Goal: Transaction & Acquisition: Download file/media

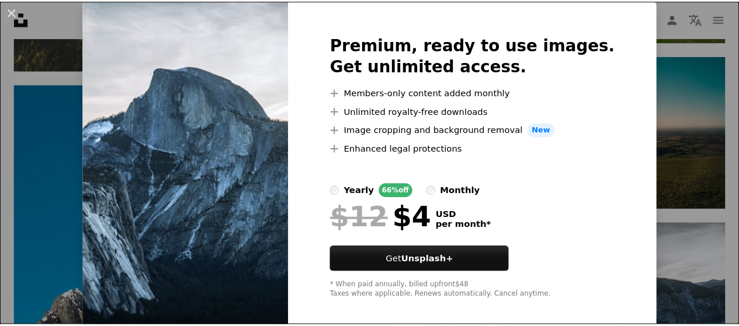
scroll to position [48, 0]
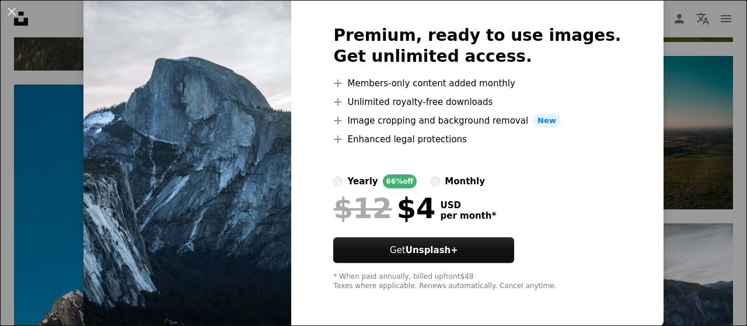
drag, startPoint x: 667, startPoint y: 109, endPoint x: 8, endPoint y: 74, distance: 660.1
click at [667, 109] on div "An X shape Premium, ready to use images. Get unlimited access. A plus sign Memb…" at bounding box center [373, 163] width 747 height 326
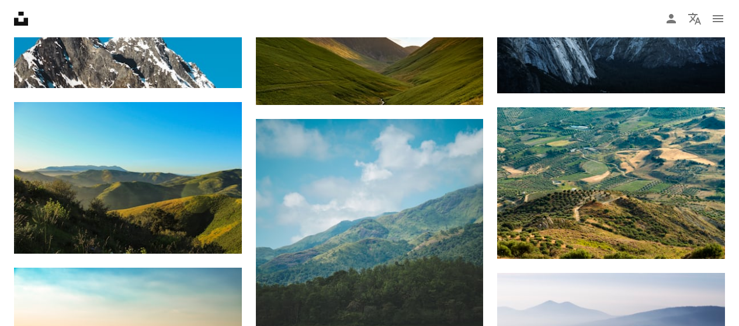
scroll to position [8391, 0]
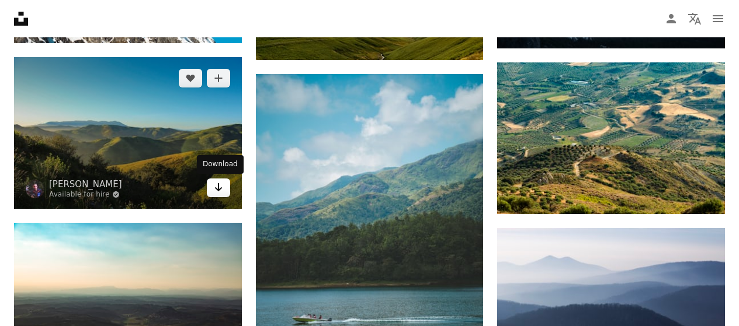
click at [221, 189] on icon "Arrow pointing down" at bounding box center [218, 187] width 9 height 14
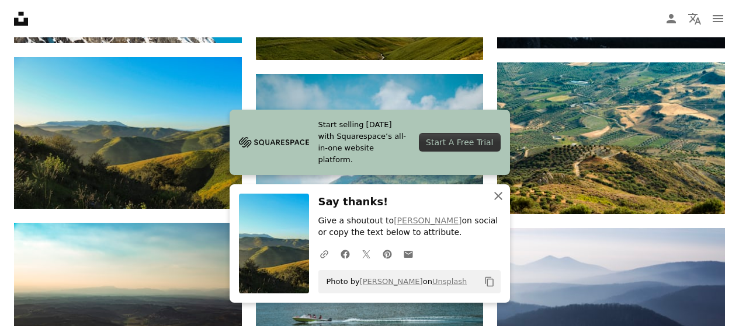
click at [499, 194] on icon "button" at bounding box center [498, 196] width 8 height 8
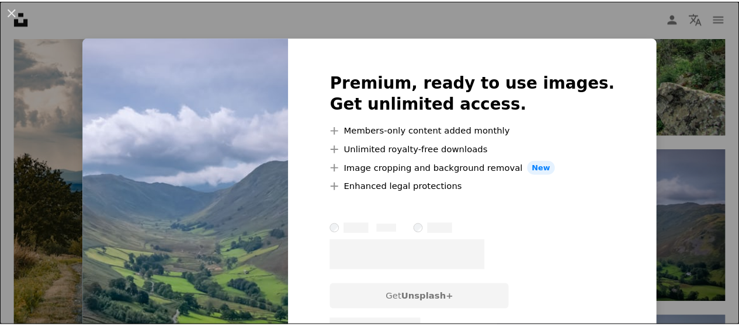
scroll to position [1518, 0]
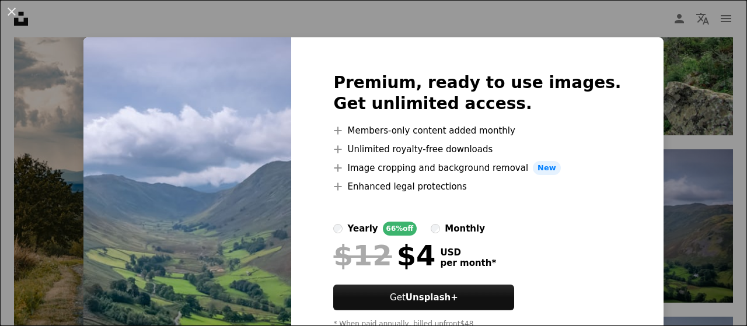
click at [241, 170] on img at bounding box center [187, 205] width 208 height 336
click at [248, 69] on img at bounding box center [187, 205] width 208 height 336
click at [250, 206] on img at bounding box center [187, 205] width 208 height 336
click at [11, 9] on button "An X shape" at bounding box center [12, 12] width 14 height 14
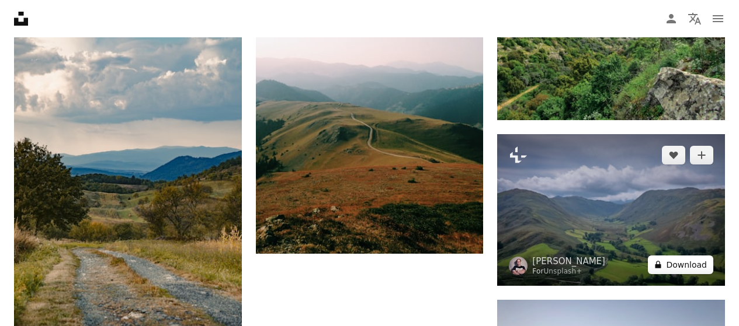
click at [701, 265] on button "A lock Download" at bounding box center [679, 265] width 65 height 19
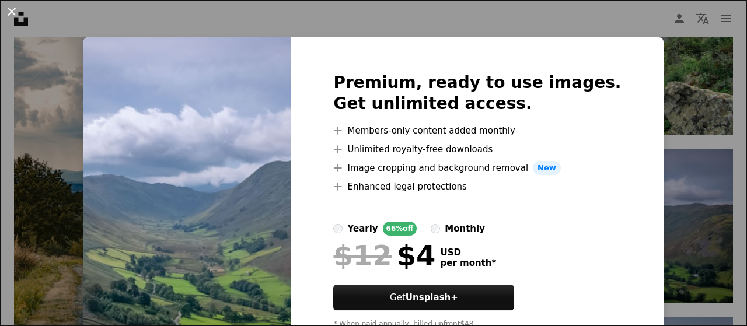
click at [7, 15] on button "An X shape" at bounding box center [12, 12] width 14 height 14
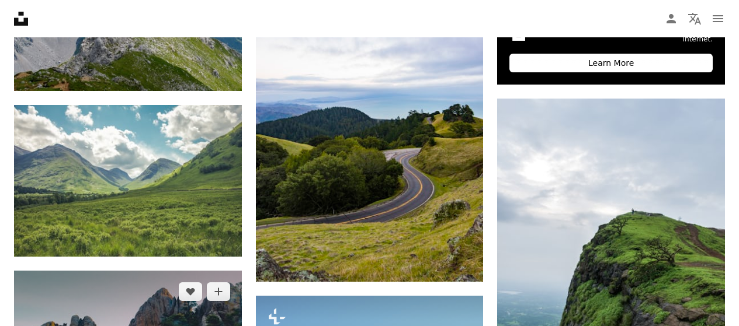
scroll to position [584, 0]
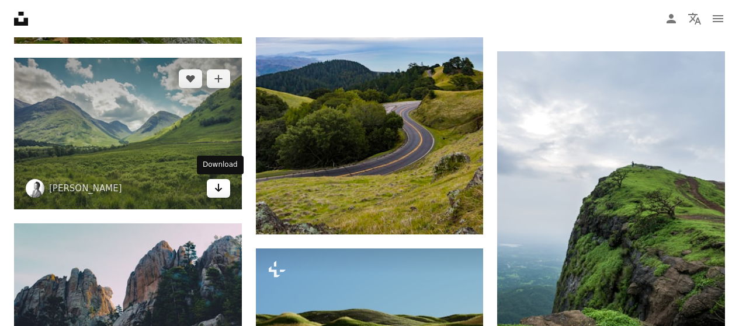
click at [220, 192] on icon "Arrow pointing down" at bounding box center [218, 188] width 9 height 14
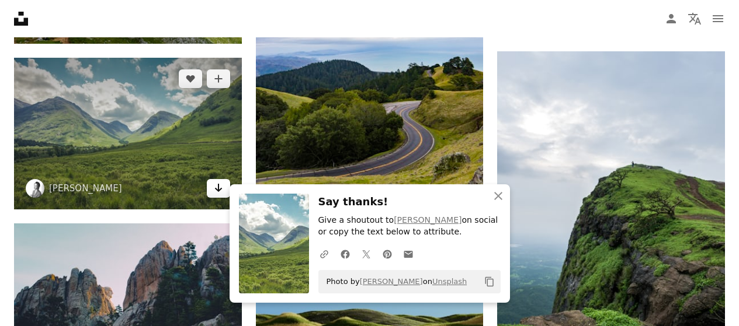
click at [217, 190] on icon "Download" at bounding box center [218, 188] width 8 height 8
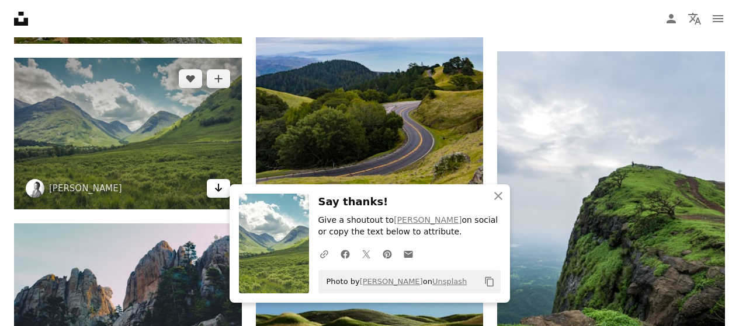
click at [217, 190] on icon "Download" at bounding box center [218, 188] width 8 height 8
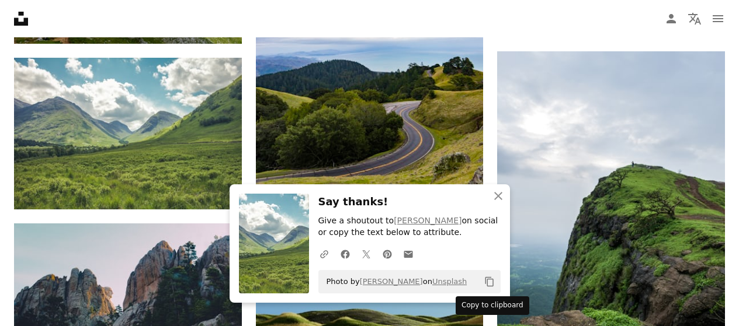
click at [486, 281] on icon "Copy to clipboard" at bounding box center [489, 282] width 8 height 10
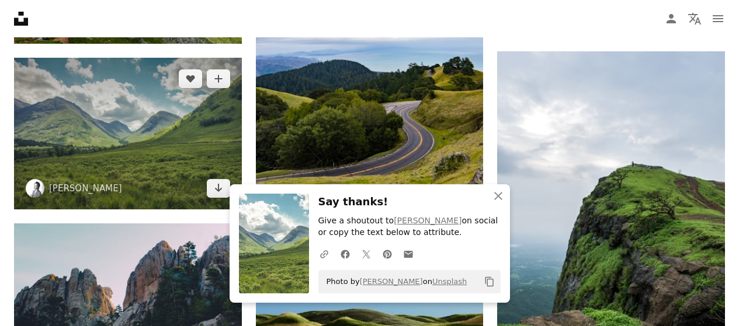
click at [204, 159] on img at bounding box center [128, 134] width 228 height 152
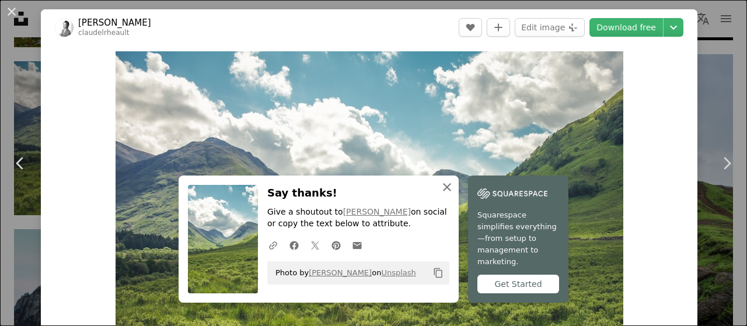
click at [440, 193] on icon "An X shape" at bounding box center [447, 187] width 14 height 14
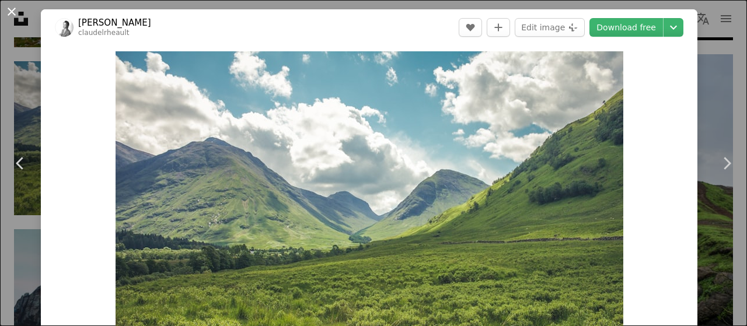
click at [12, 15] on button "An X shape" at bounding box center [12, 12] width 14 height 14
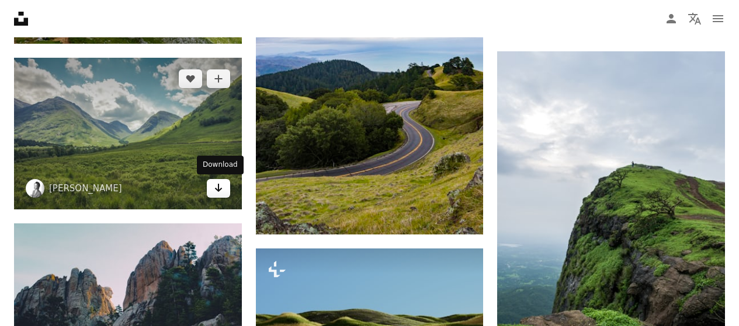
click at [217, 189] on icon "Arrow pointing down" at bounding box center [218, 188] width 9 height 14
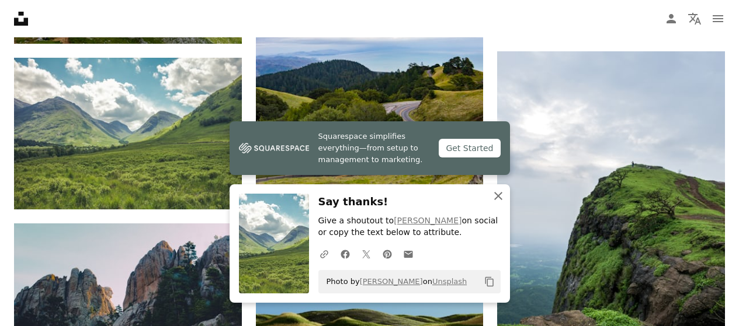
click at [495, 199] on icon "button" at bounding box center [498, 196] width 8 height 8
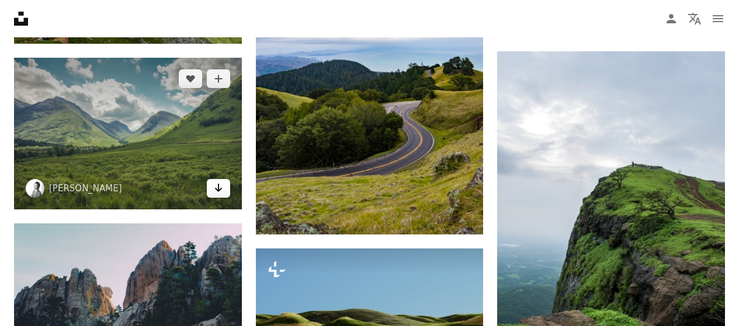
click at [218, 183] on icon "Arrow pointing down" at bounding box center [218, 188] width 9 height 14
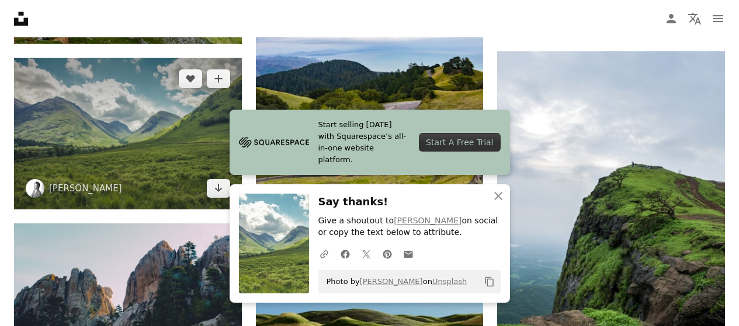
click at [127, 124] on img at bounding box center [128, 134] width 228 height 152
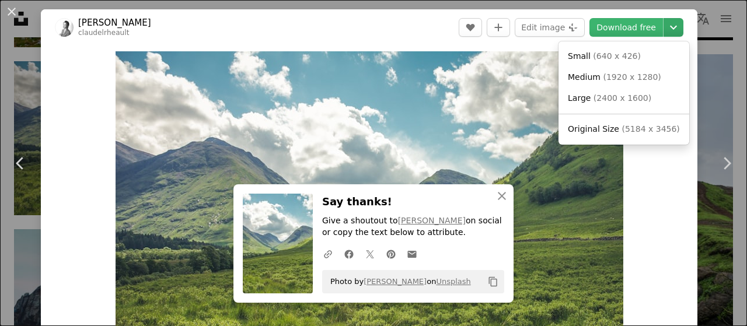
click at [664, 30] on icon "Chevron down" at bounding box center [673, 27] width 19 height 14
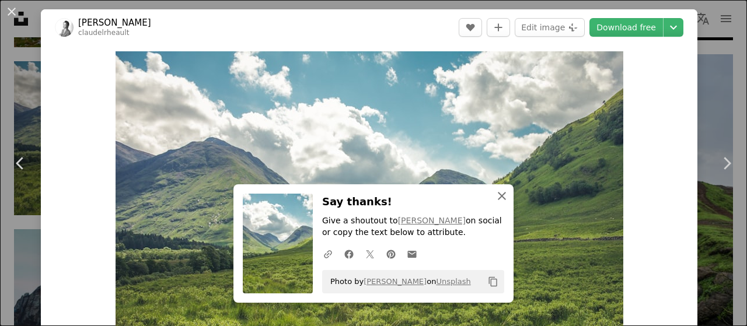
click at [495, 201] on icon "An X shape" at bounding box center [502, 196] width 14 height 14
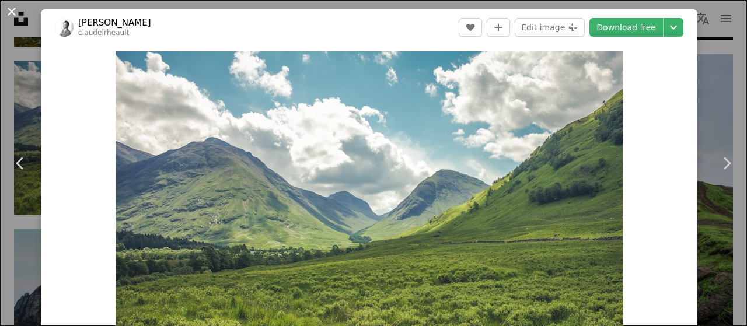
click at [13, 12] on button "An X shape" at bounding box center [12, 12] width 14 height 14
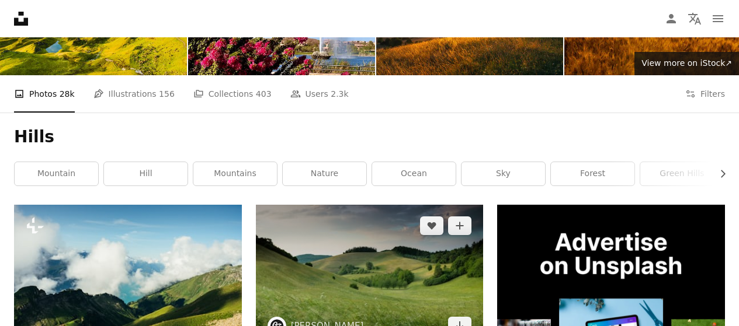
scroll to position [234, 0]
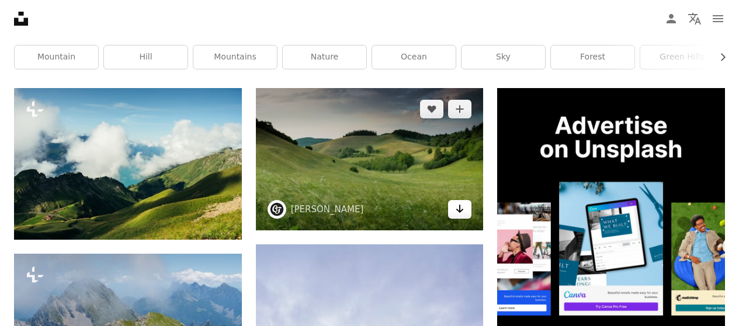
click at [459, 209] on icon "Download" at bounding box center [460, 209] width 8 height 8
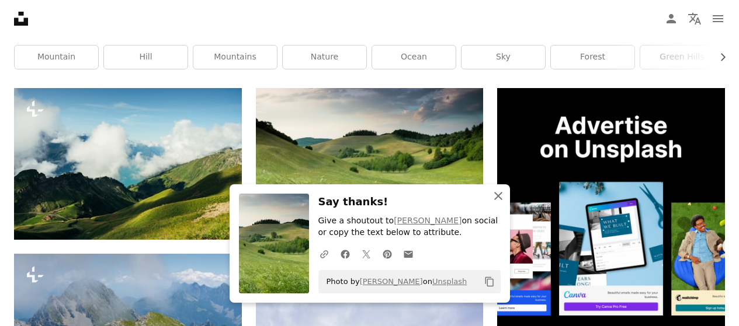
click at [504, 193] on icon "An X shape" at bounding box center [498, 196] width 14 height 14
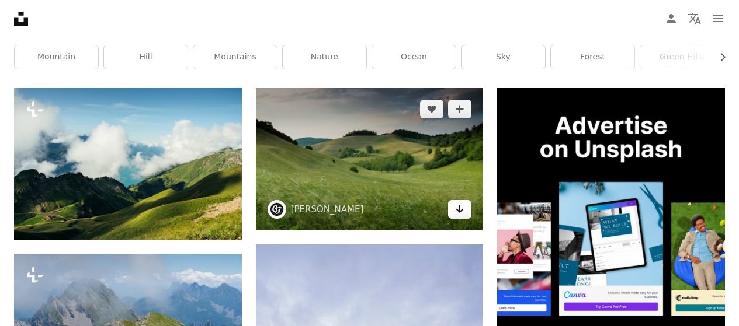
click at [462, 211] on icon "Download" at bounding box center [460, 209] width 8 height 8
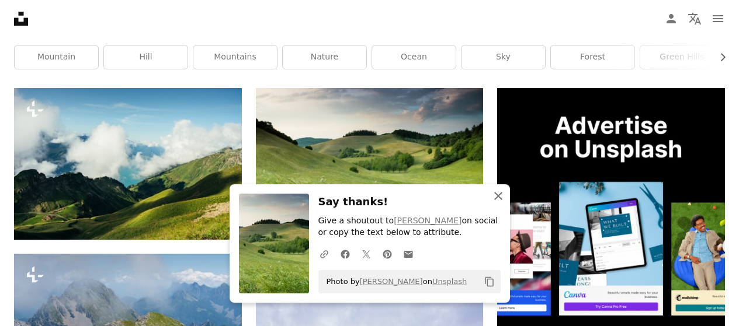
click at [494, 195] on icon "An X shape" at bounding box center [498, 196] width 14 height 14
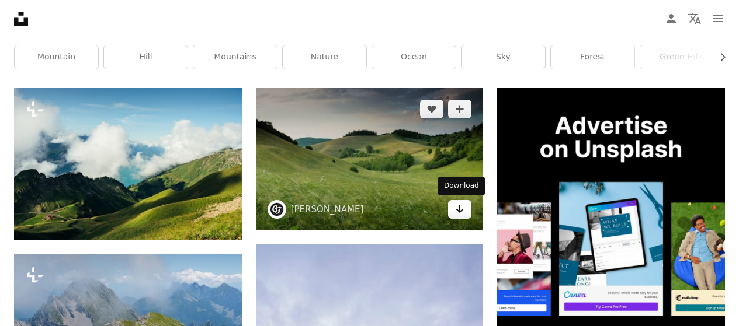
click at [467, 208] on link "Arrow pointing down" at bounding box center [459, 209] width 23 height 19
